Goal: Find specific page/section: Find specific page/section

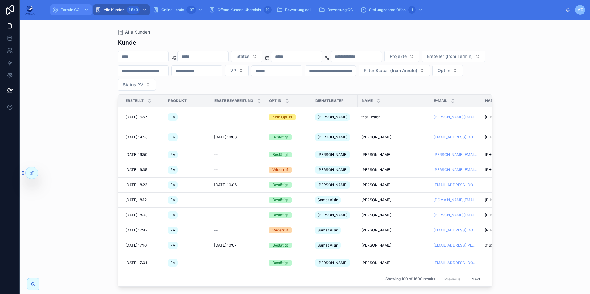
drag, startPoint x: 0, startPoint y: 0, endPoint x: 76, endPoint y: 5, distance: 76.3
click at [76, 5] on div "Termin CC" at bounding box center [71, 10] width 38 height 10
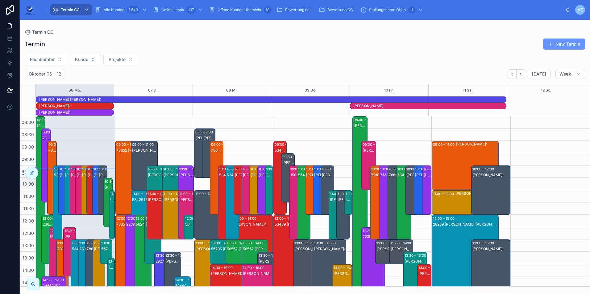
click at [55, 176] on div "53381 [PERSON_NAME]:[PERSON_NAME]" at bounding box center [58, 175] width 8 height 5
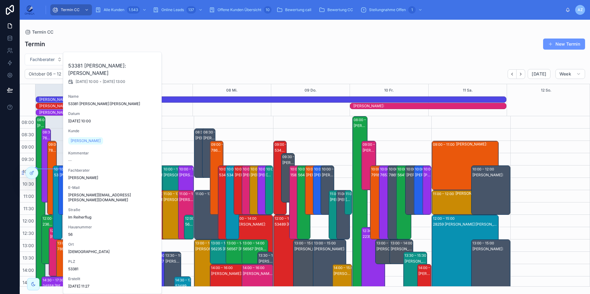
click at [55, 176] on div "53381 [PERSON_NAME]:[PERSON_NAME]" at bounding box center [58, 175] width 8 height 5
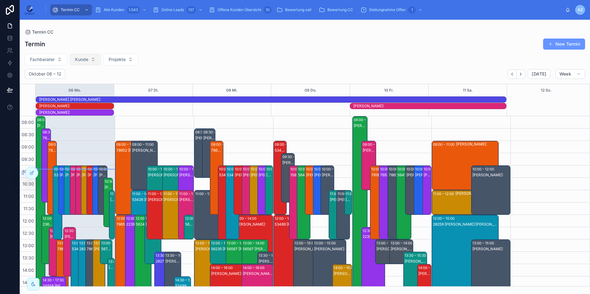
click at [86, 58] on span "Kunde" at bounding box center [81, 59] width 13 height 6
type input "*****"
click at [74, 84] on span "[PERSON_NAME]" at bounding box center [68, 84] width 35 height 6
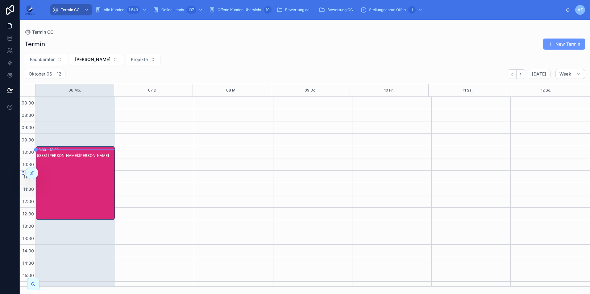
click at [79, 182] on div "53381 [PERSON_NAME]:[PERSON_NAME]" at bounding box center [75, 189] width 77 height 73
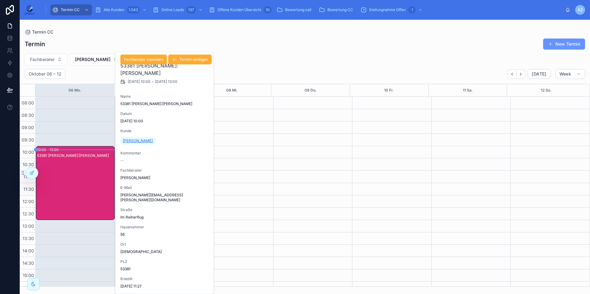
click at [138, 140] on span "[PERSON_NAME]" at bounding box center [138, 140] width 30 height 5
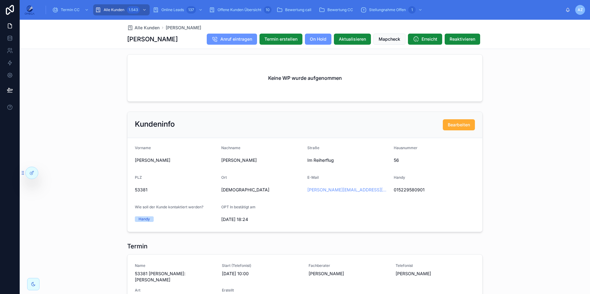
scroll to position [433, 0]
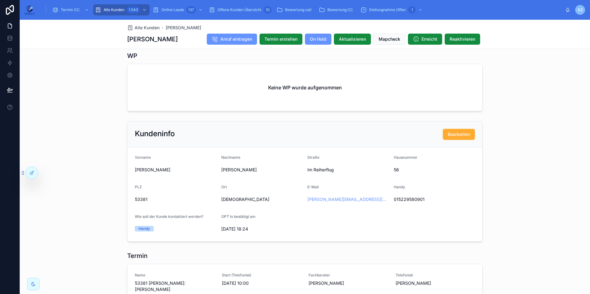
click at [411, 202] on span "015229580901" at bounding box center [433, 199] width 81 height 6
copy span "015229580901"
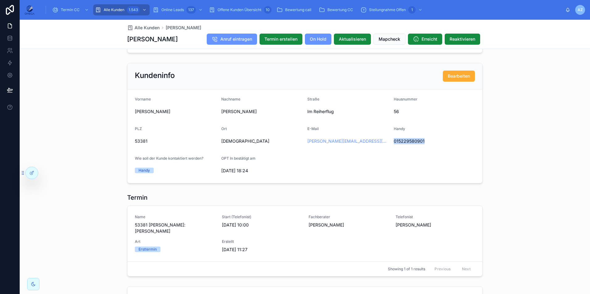
scroll to position [495, 0]
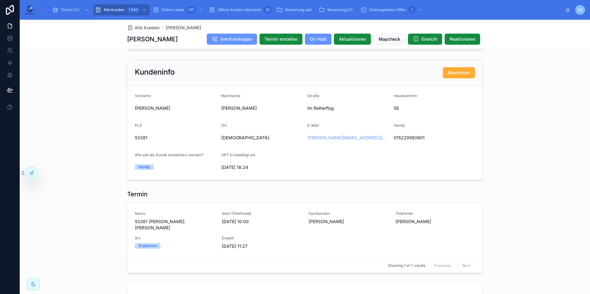
click at [287, 171] on span "[DATE] 18:24" at bounding box center [261, 167] width 81 height 6
click at [71, 7] on span "Termin CC" at bounding box center [70, 9] width 19 height 5
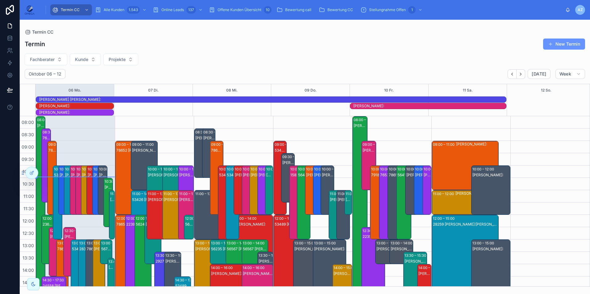
scroll to position [150, 0]
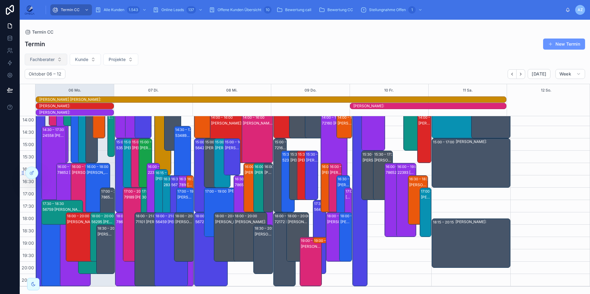
click at [50, 59] on span "Fachberater" at bounding box center [42, 59] width 25 height 6
type input "****"
click at [53, 86] on div "[PERSON_NAME]" at bounding box center [46, 85] width 74 height 10
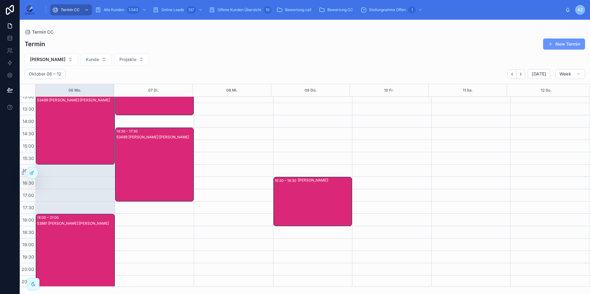
scroll to position [131, 0]
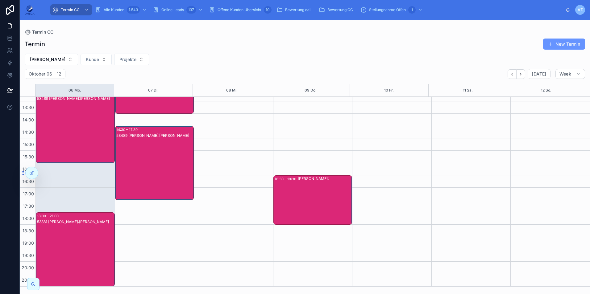
click at [91, 236] on div "53881 [PERSON_NAME]:[PERSON_NAME]" at bounding box center [75, 255] width 77 height 73
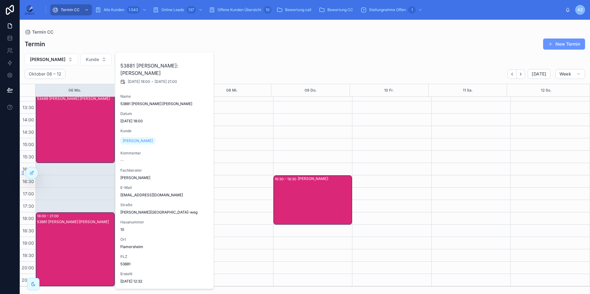
click at [88, 236] on div "53881 [PERSON_NAME]:[PERSON_NAME]" at bounding box center [75, 255] width 77 height 73
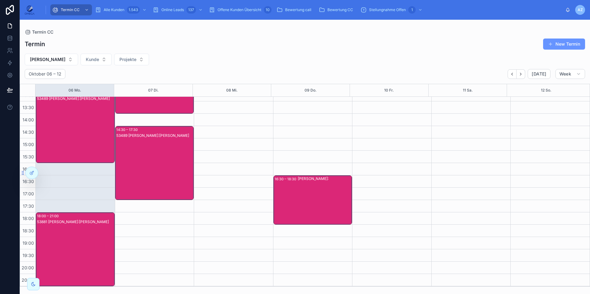
click at [85, 237] on div "53881 [PERSON_NAME]:[PERSON_NAME]" at bounding box center [75, 255] width 77 height 73
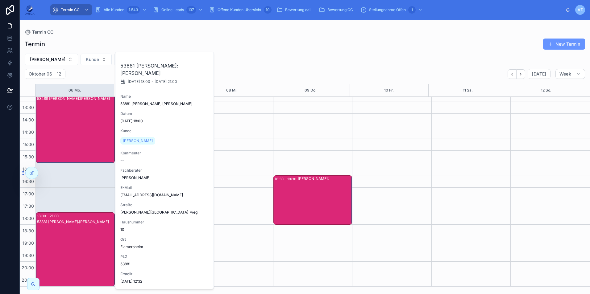
click at [83, 238] on div "53881 [PERSON_NAME]:[PERSON_NAME]" at bounding box center [75, 255] width 77 height 73
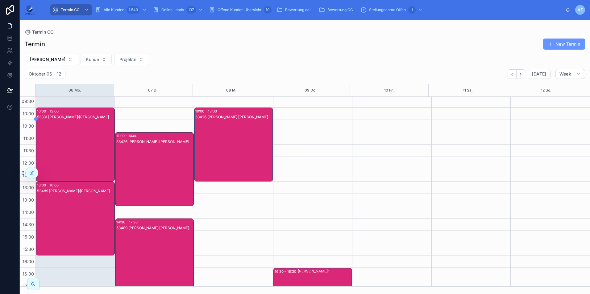
scroll to position [69, 0]
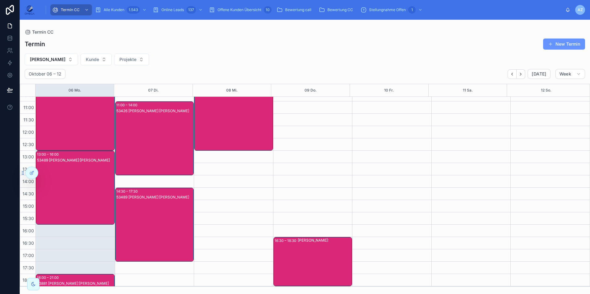
click at [68, 187] on div "53489 [PERSON_NAME]:[PERSON_NAME]" at bounding box center [75, 194] width 77 height 73
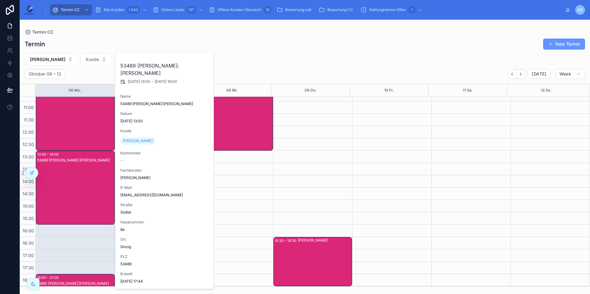
click at [68, 187] on div "53489 [PERSON_NAME]:[PERSON_NAME]" at bounding box center [75, 194] width 77 height 73
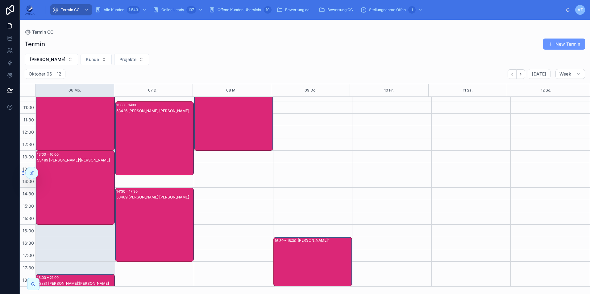
click at [67, 180] on div "53489 [PERSON_NAME]:[PERSON_NAME]" at bounding box center [75, 194] width 77 height 73
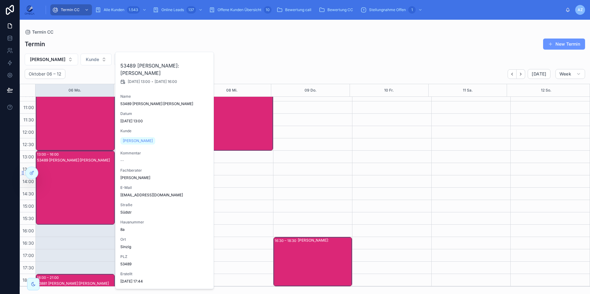
click at [67, 180] on div "53489 [PERSON_NAME]:[PERSON_NAME]" at bounding box center [75, 194] width 77 height 73
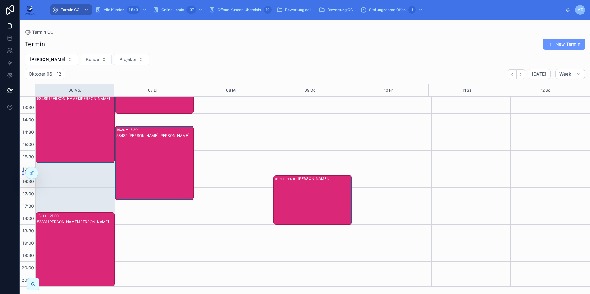
scroll to position [131, 0]
click at [60, 245] on div "53881 [PERSON_NAME]:[PERSON_NAME]" at bounding box center [75, 255] width 77 height 73
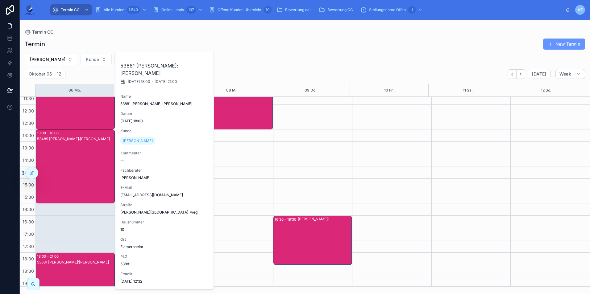
scroll to position [100, 0]
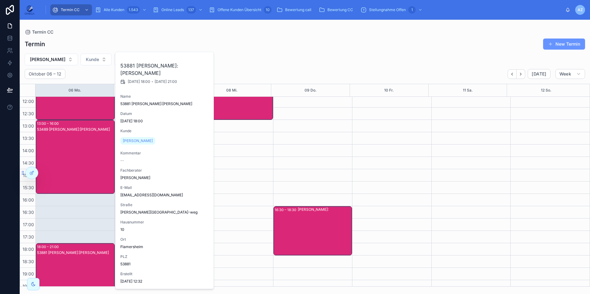
click at [95, 44] on div "Termin New Termin" at bounding box center [305, 44] width 560 height 12
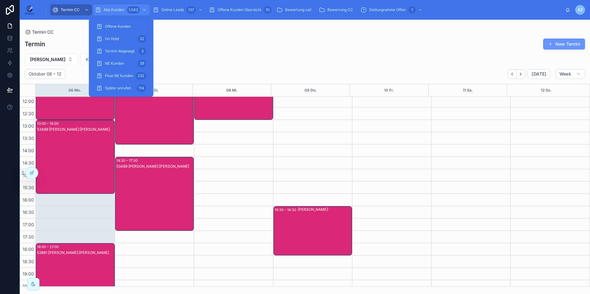
click at [107, 9] on span "Alle Kunden" at bounding box center [114, 9] width 21 height 5
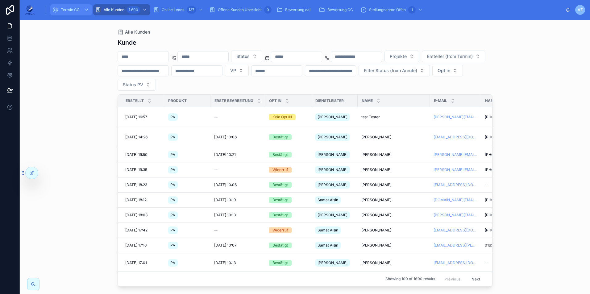
click at [62, 9] on span "Termin CC" at bounding box center [70, 9] width 19 height 5
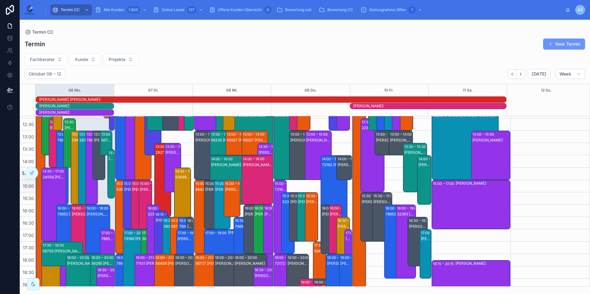
scroll to position [120, 0]
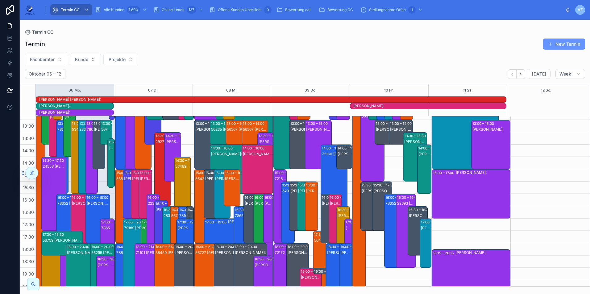
click at [77, 203] on div "[PERSON_NAME]:" at bounding box center [83, 203] width 23 height 5
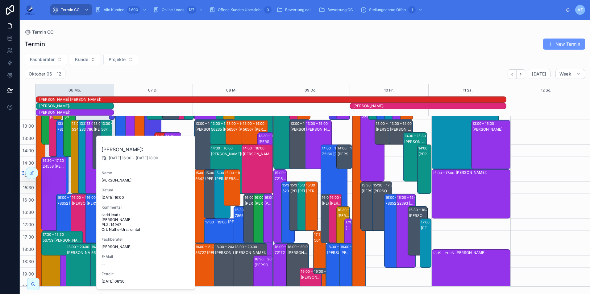
click at [77, 203] on div "[PERSON_NAME]:" at bounding box center [83, 203] width 23 height 5
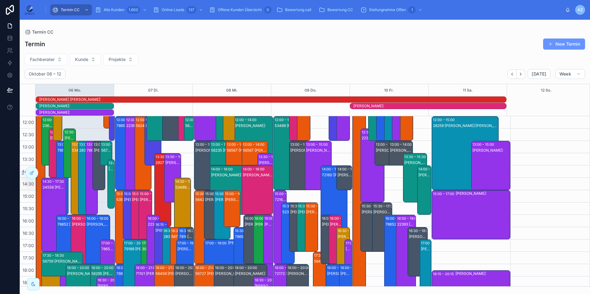
scroll to position [89, 0]
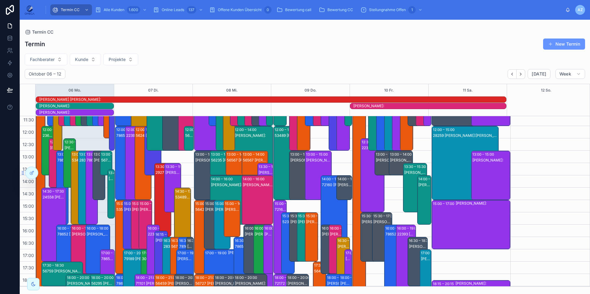
click at [87, 165] on div "78652 [PERSON_NAME]:[PERSON_NAME]" at bounding box center [92, 194] width 10 height 73
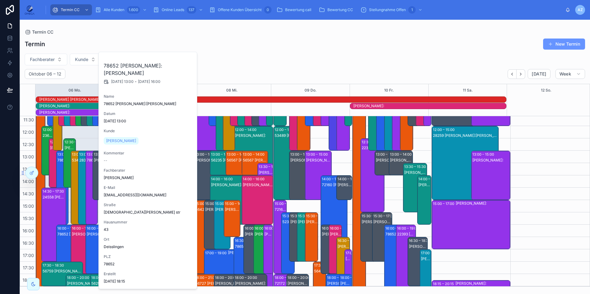
click at [87, 165] on div "78652 [PERSON_NAME]:[PERSON_NAME]" at bounding box center [92, 194] width 10 height 73
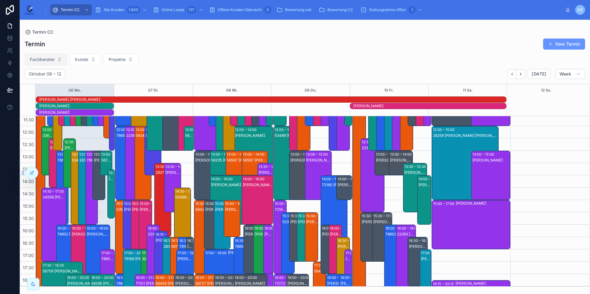
click at [54, 60] on span "Fachberater" at bounding box center [42, 59] width 25 height 6
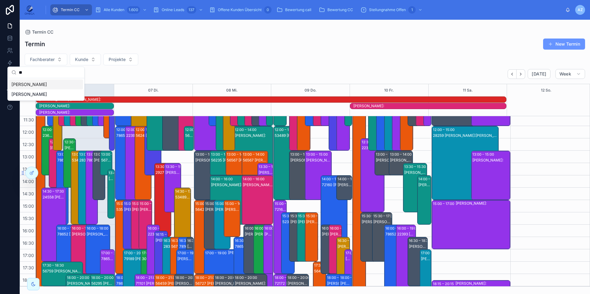
type input "**"
click at [53, 86] on div "[PERSON_NAME]" at bounding box center [46, 85] width 74 height 10
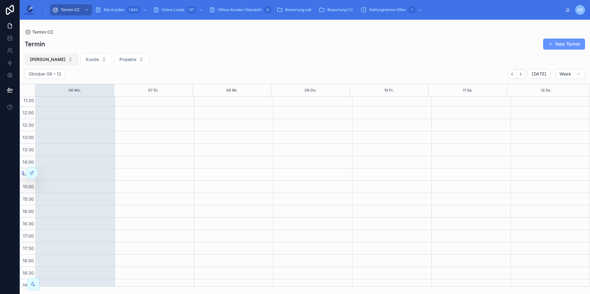
click at [62, 60] on button "[PERSON_NAME]" at bounding box center [51, 60] width 53 height 12
type input "**"
click at [56, 90] on div "[PERSON_NAME]" at bounding box center [49, 94] width 74 height 10
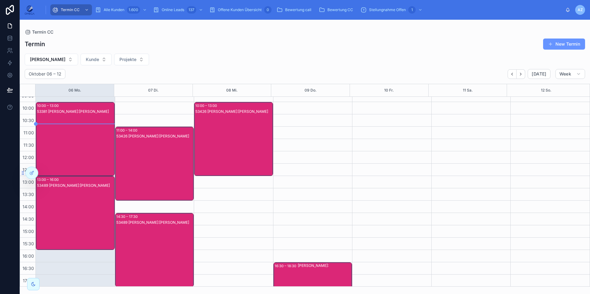
scroll to position [58, 0]
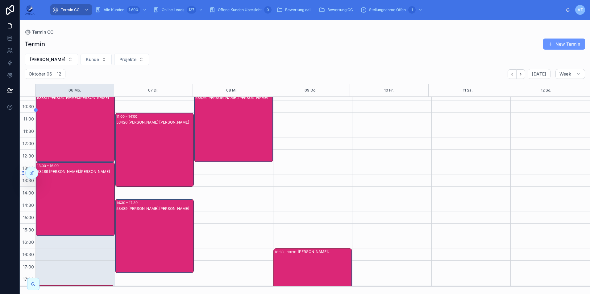
click at [78, 187] on div "53489 [PERSON_NAME]:[PERSON_NAME]" at bounding box center [75, 205] width 77 height 73
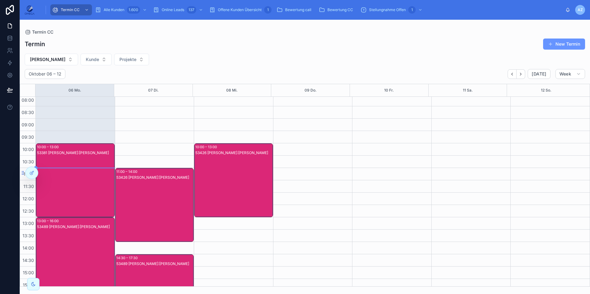
scroll to position [0, 0]
